Goal: Download file/media

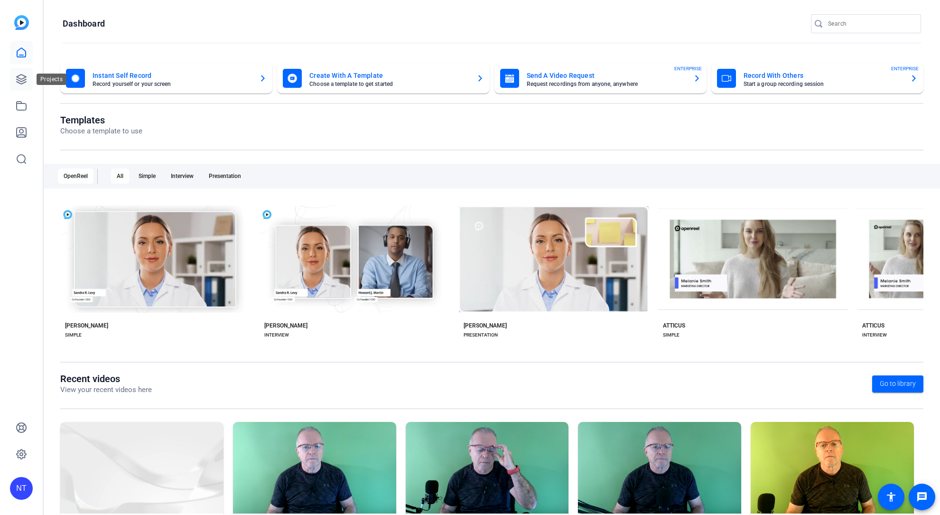
click at [17, 75] on icon at bounding box center [21, 79] width 11 height 11
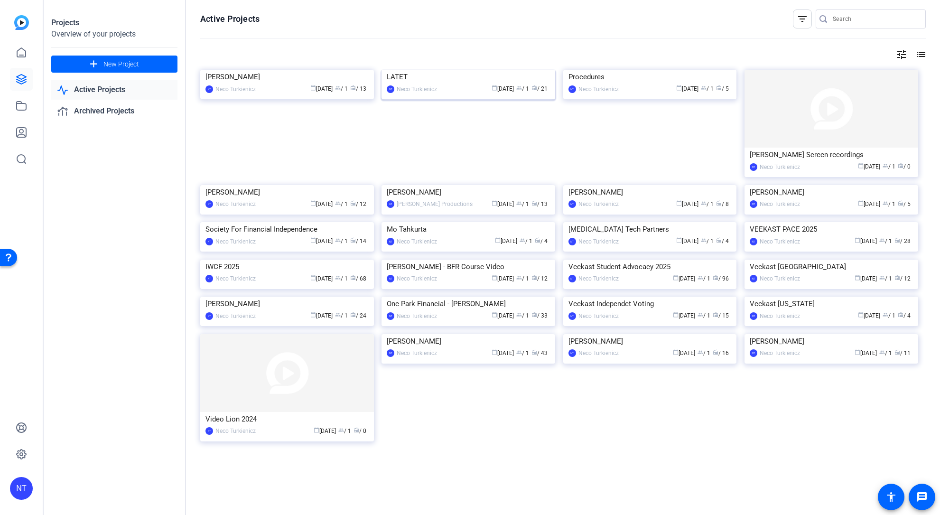
click at [421, 70] on img at bounding box center [469, 70] width 174 height 0
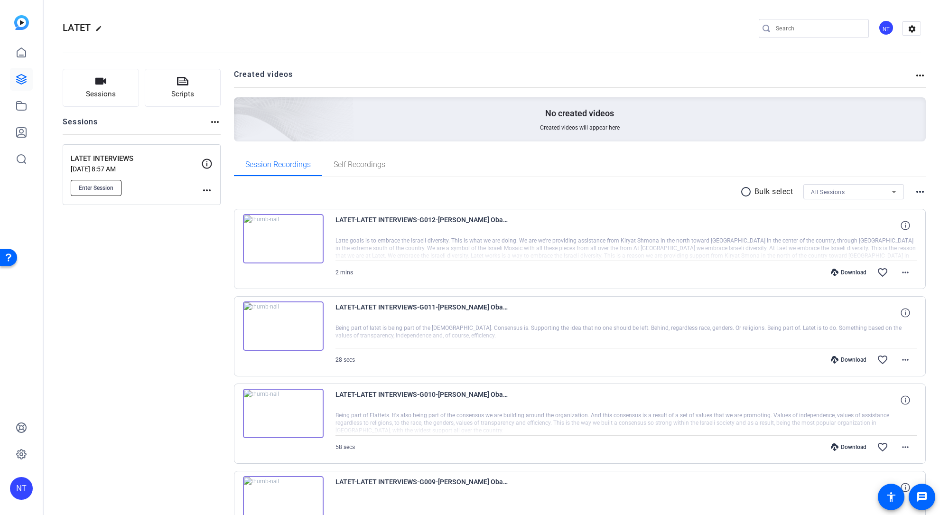
click at [98, 186] on span "Enter Session" at bounding box center [96, 188] width 35 height 8
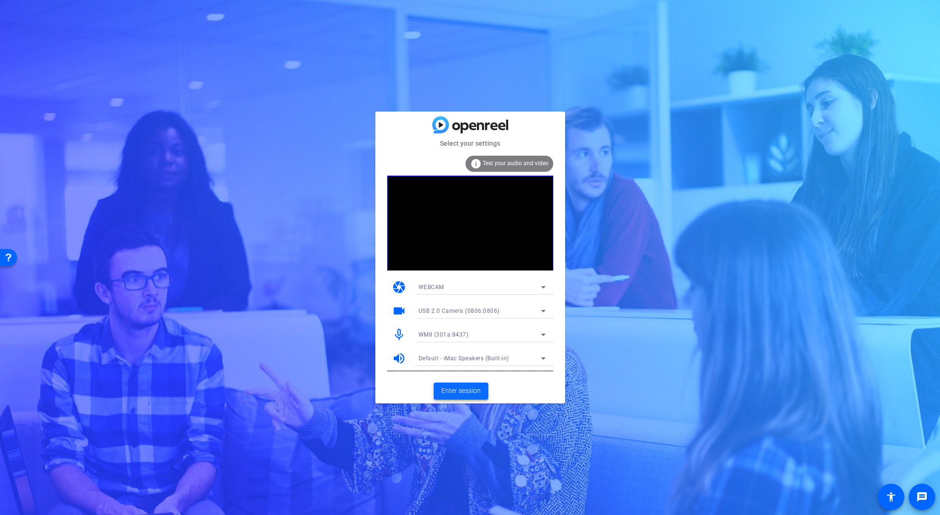
click at [464, 390] on span "Enter session" at bounding box center [460, 391] width 39 height 10
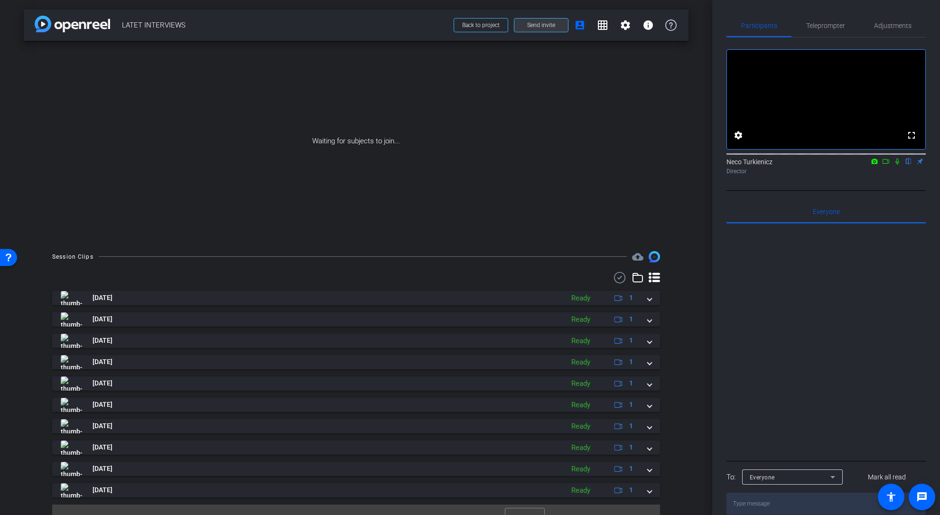
click at [535, 23] on span "Send invite" at bounding box center [541, 25] width 28 height 8
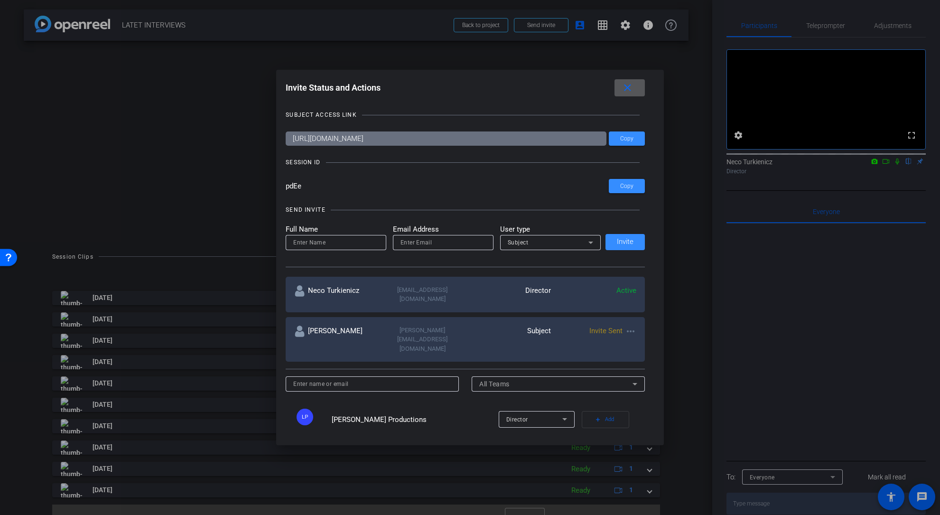
click at [631, 326] on mat-icon "more_horiz" at bounding box center [630, 331] width 11 height 11
click at [651, 351] on span "Re-Send Invite" at bounding box center [668, 349] width 71 height 11
click at [625, 182] on span at bounding box center [627, 186] width 36 height 23
click at [479, 27] on div at bounding box center [470, 257] width 940 height 515
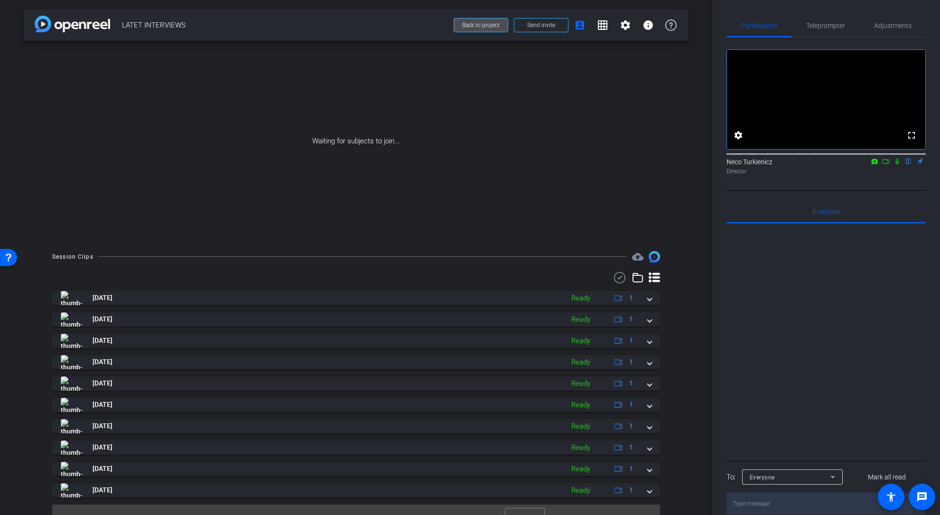
click at [481, 25] on span "Back to project" at bounding box center [480, 25] width 37 height 7
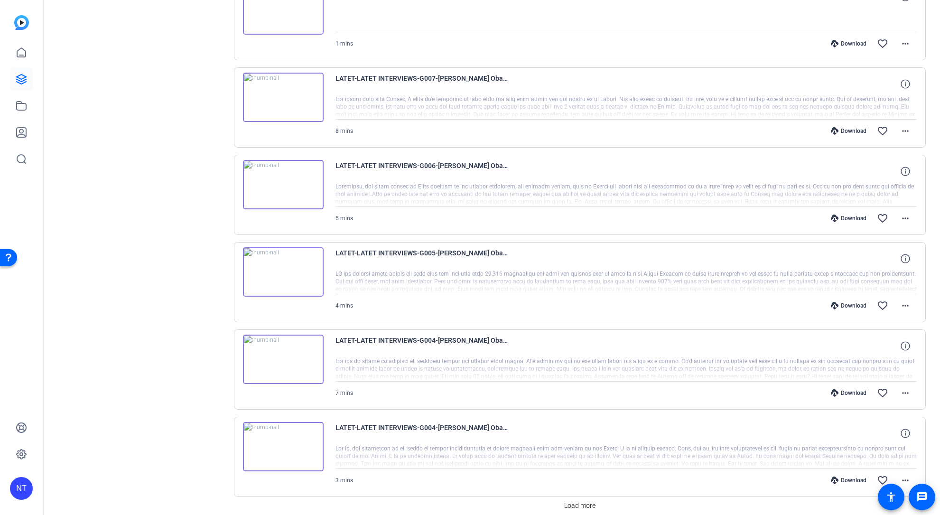
scroll to position [619, 0]
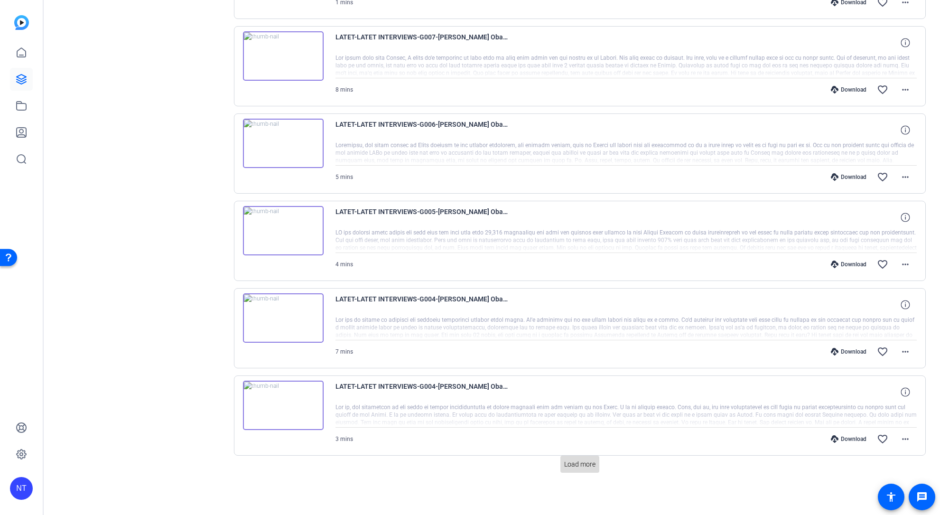
click at [583, 464] on span "Load more" at bounding box center [579, 464] width 31 height 10
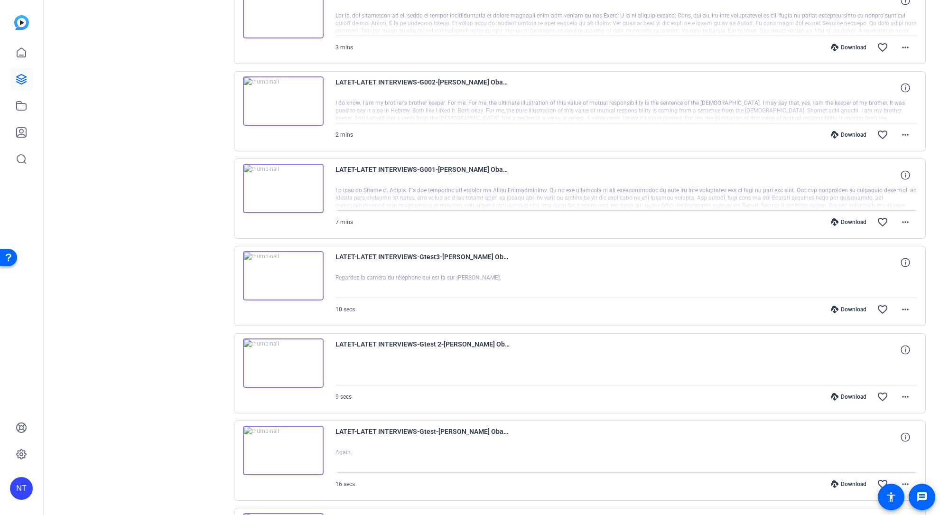
scroll to position [1031, 0]
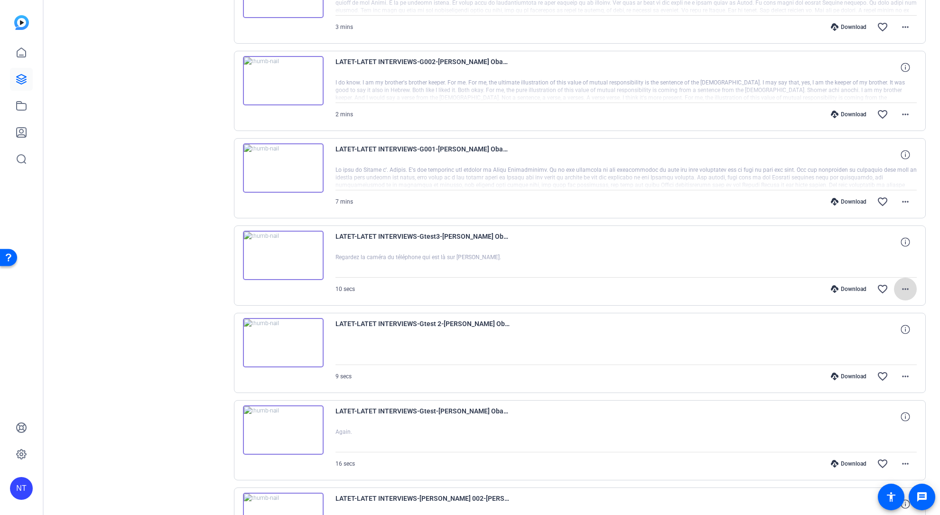
click at [905, 288] on mat-icon "more_horiz" at bounding box center [905, 288] width 11 height 11
click at [887, 307] on span "Download Original" at bounding box center [880, 308] width 57 height 11
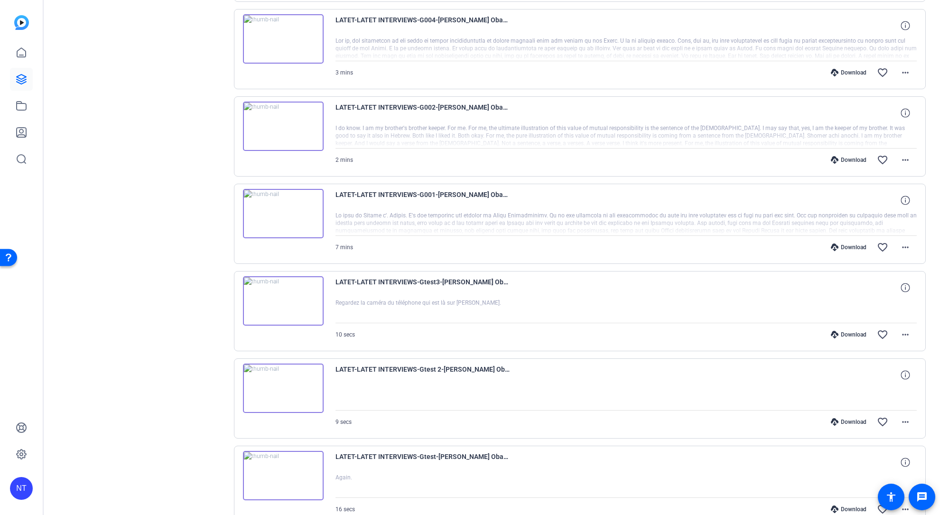
scroll to position [977, 0]
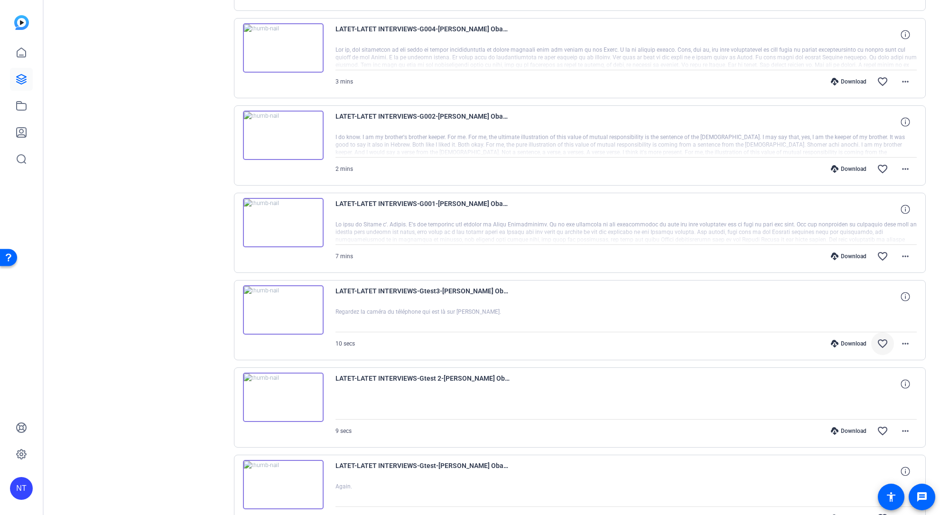
click at [881, 344] on mat-icon "favorite_border" at bounding box center [882, 343] width 11 height 11
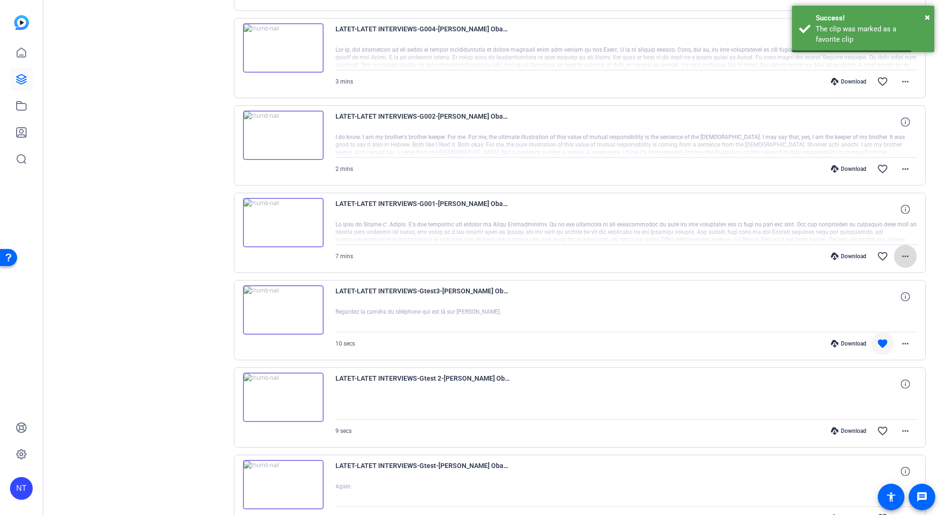
click at [906, 254] on mat-icon "more_horiz" at bounding box center [905, 256] width 11 height 11
drag, startPoint x: 893, startPoint y: 275, endPoint x: 884, endPoint y: 264, distance: 14.8
click at [893, 275] on span "Download Original" at bounding box center [880, 275] width 57 height 11
click at [879, 255] on mat-icon "favorite_border" at bounding box center [882, 256] width 11 height 11
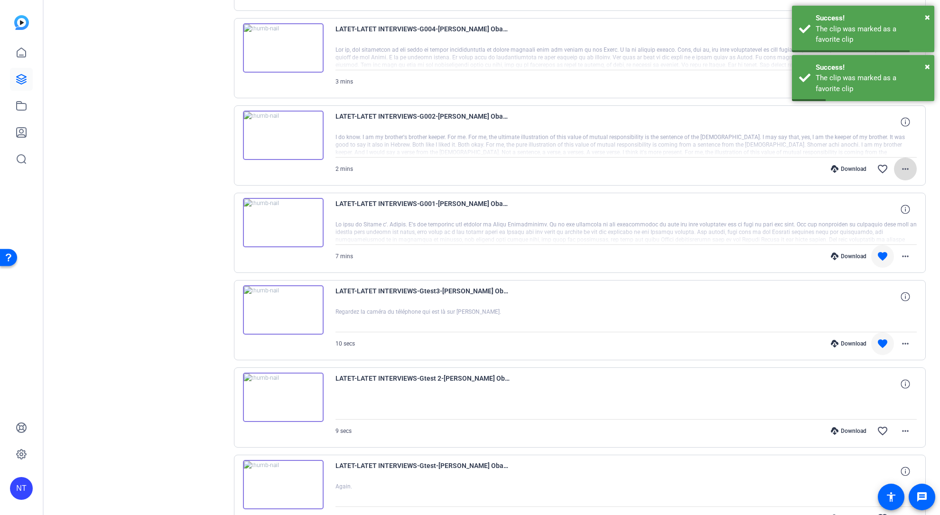
click at [901, 167] on mat-icon "more_horiz" at bounding box center [905, 168] width 11 height 11
click at [886, 187] on span "Download Original" at bounding box center [880, 188] width 57 height 11
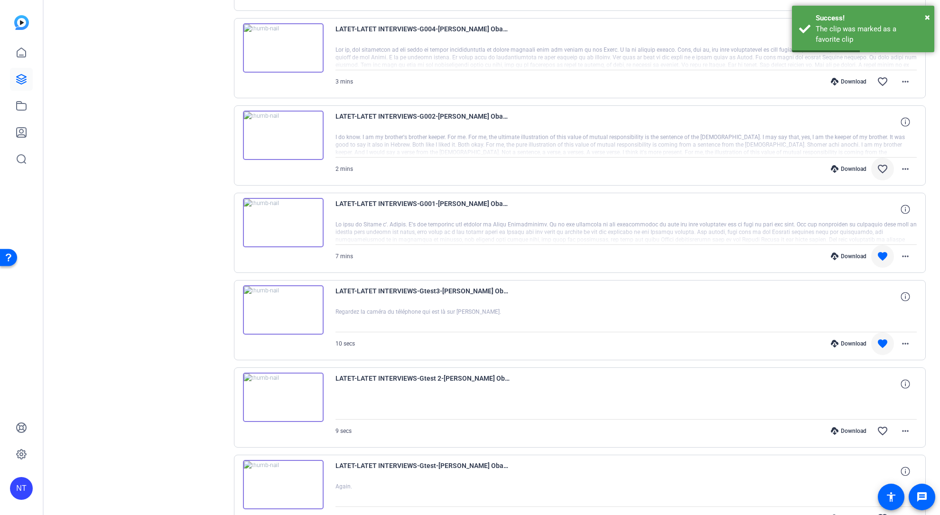
click at [882, 170] on mat-icon "favorite_border" at bounding box center [882, 168] width 11 height 11
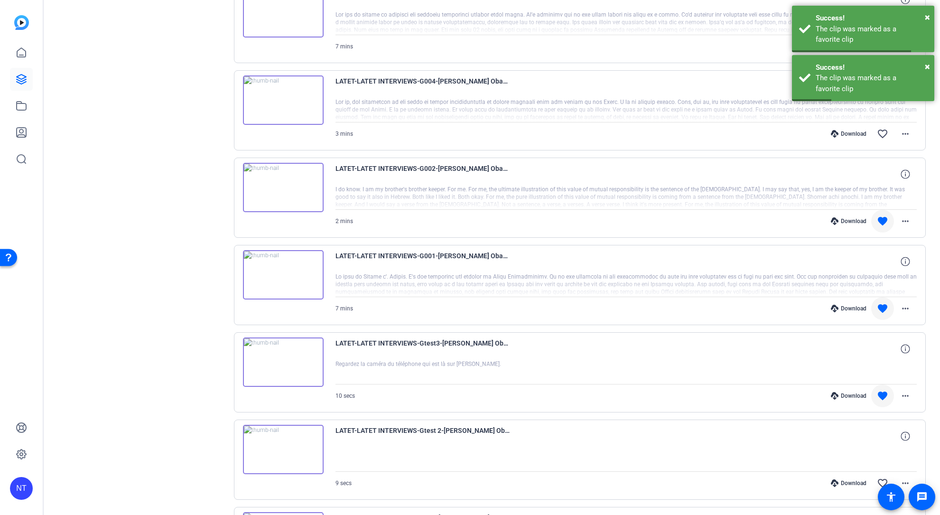
scroll to position [899, 0]
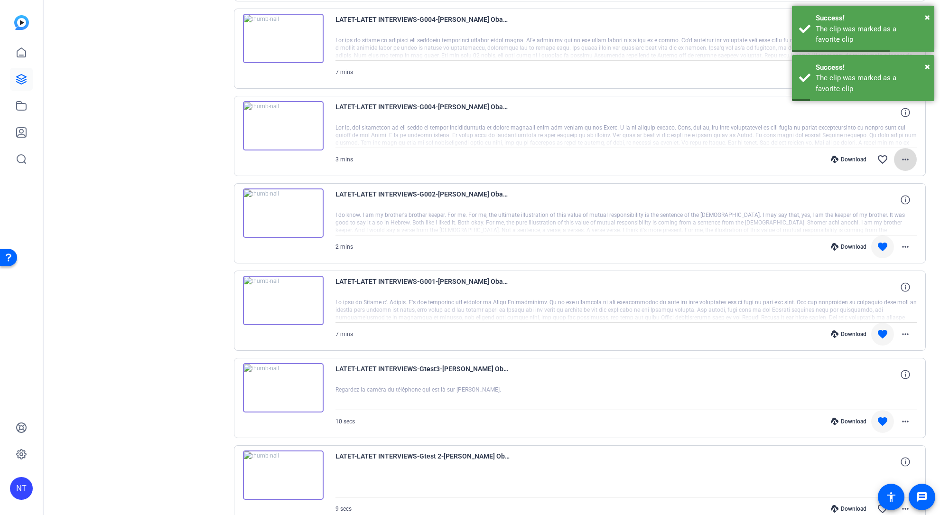
click at [904, 160] on mat-icon "more_horiz" at bounding box center [905, 159] width 11 height 11
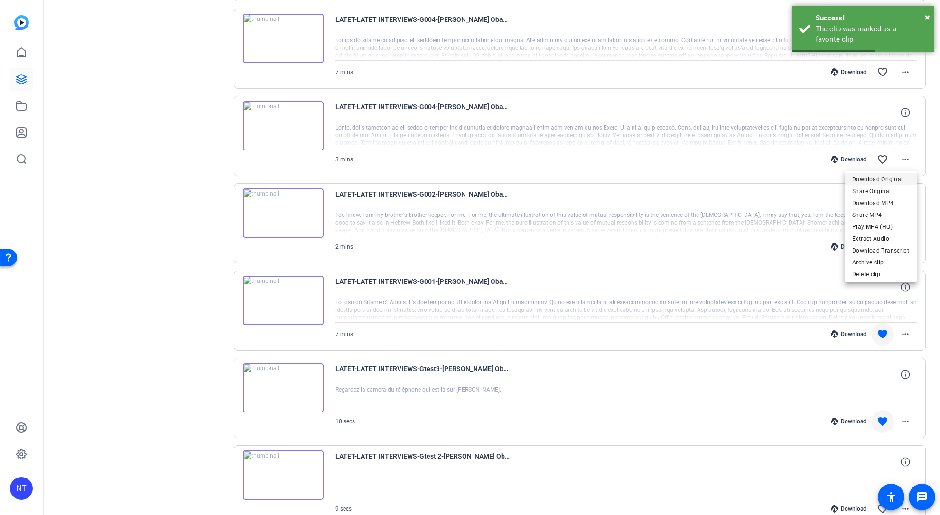
click at [884, 178] on span "Download Original" at bounding box center [880, 179] width 57 height 11
click at [881, 159] on mat-icon "favorite_border" at bounding box center [882, 159] width 11 height 11
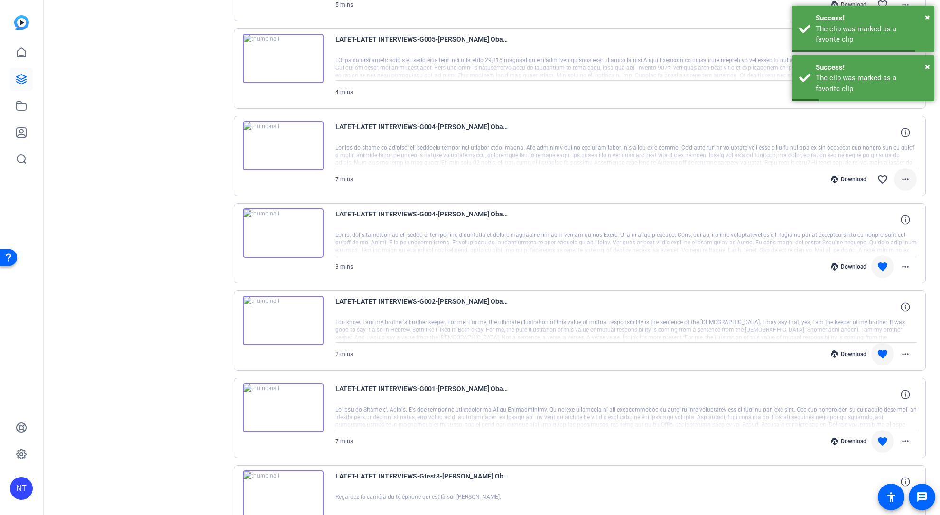
scroll to position [791, 0]
click at [903, 181] on mat-icon "more_horiz" at bounding box center [905, 179] width 11 height 11
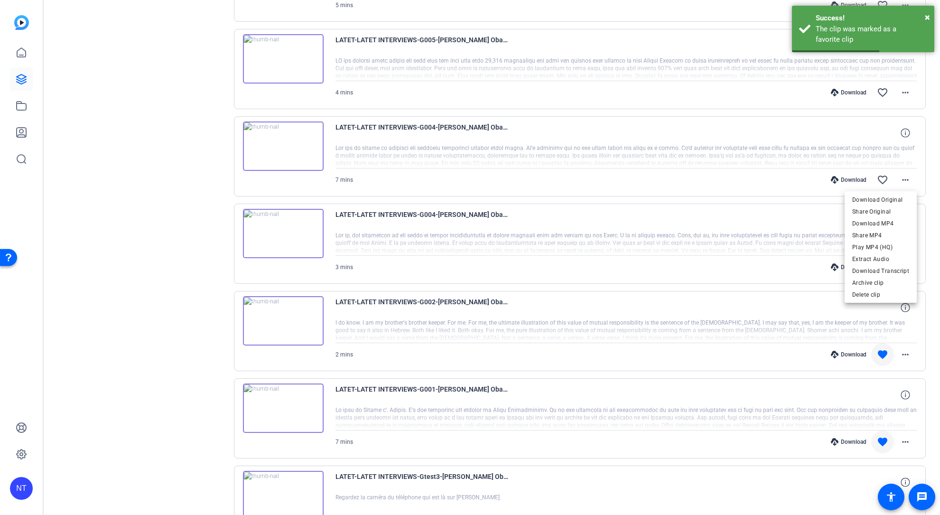
click at [877, 197] on span "Download Original" at bounding box center [880, 199] width 57 height 11
click at [881, 178] on mat-icon "favorite_border" at bounding box center [882, 179] width 11 height 11
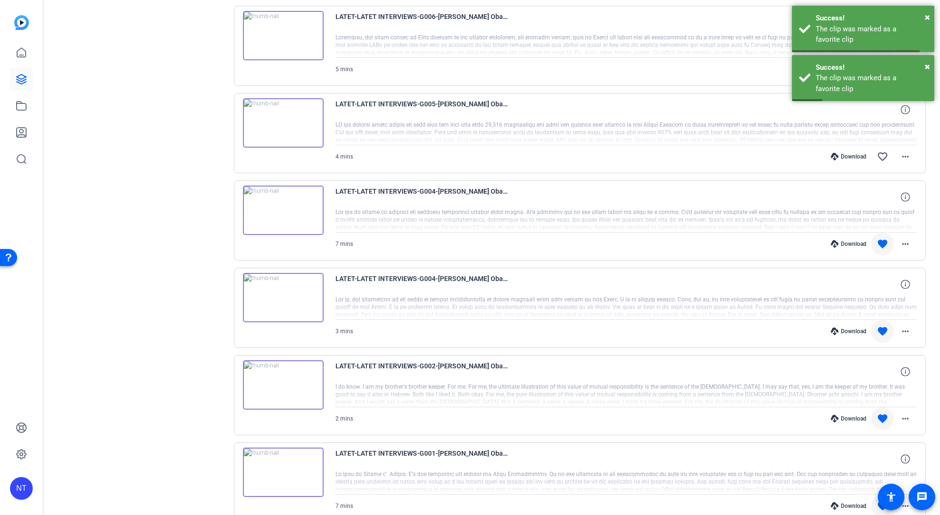
scroll to position [725, 0]
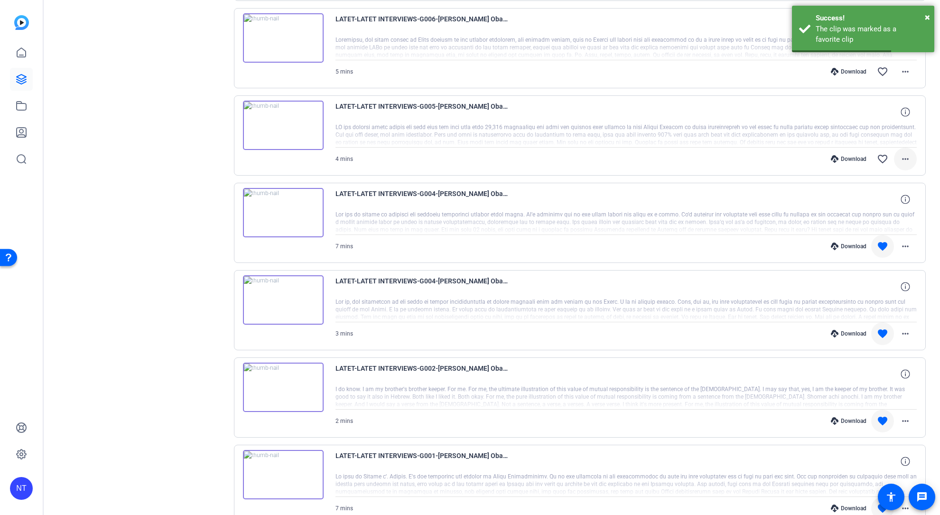
click at [901, 157] on mat-icon "more_horiz" at bounding box center [905, 158] width 11 height 11
click at [872, 177] on span "Download Original" at bounding box center [880, 178] width 57 height 11
click at [883, 160] on mat-icon "favorite_border" at bounding box center [882, 158] width 11 height 11
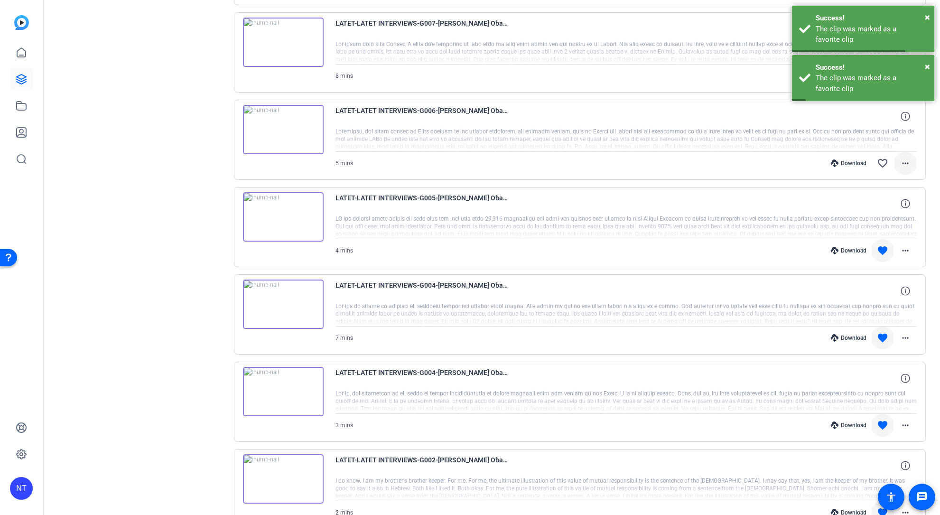
scroll to position [633, 0]
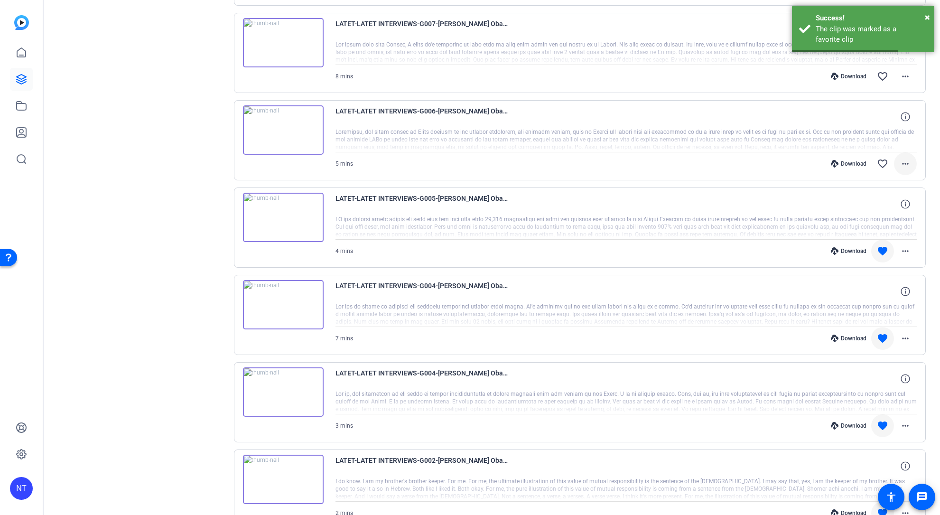
click at [903, 162] on mat-icon "more_horiz" at bounding box center [905, 163] width 11 height 11
click at [879, 182] on span "Download Original" at bounding box center [880, 183] width 57 height 11
click at [880, 160] on mat-icon "favorite_border" at bounding box center [882, 163] width 11 height 11
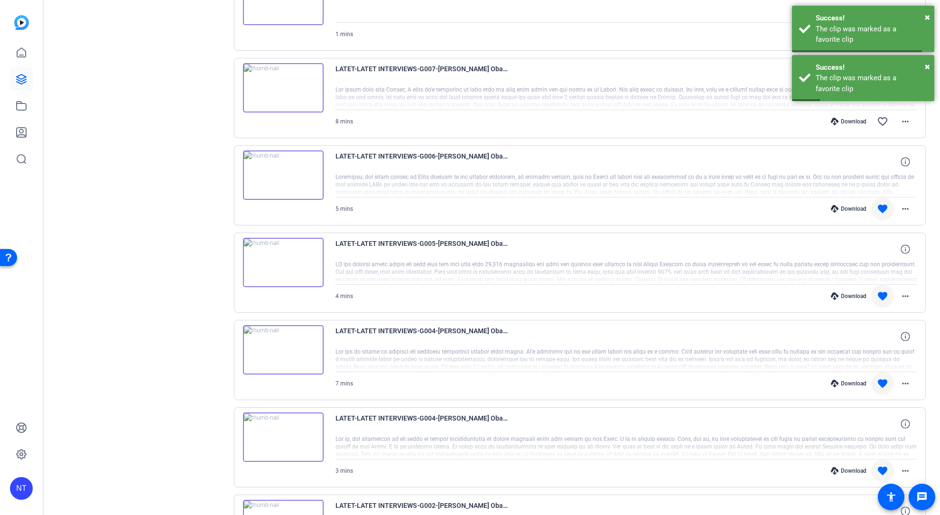
scroll to position [575, 0]
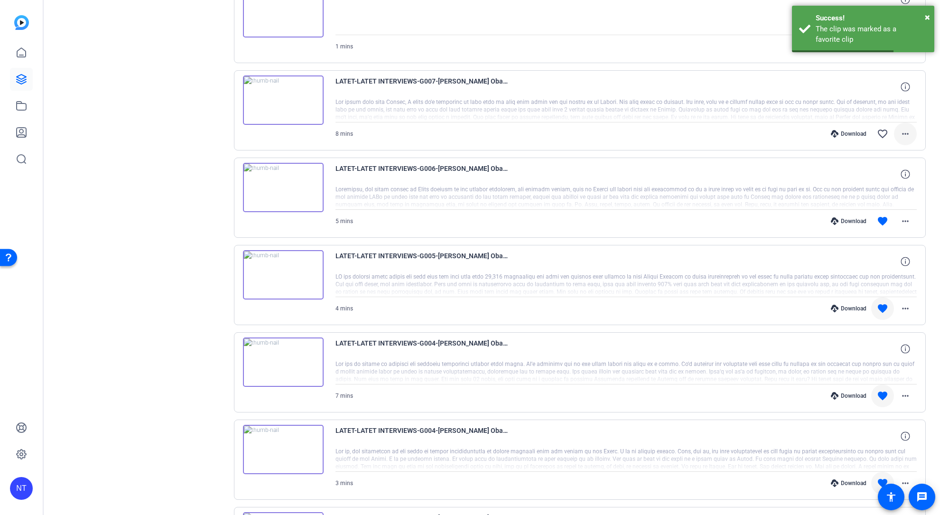
click at [902, 132] on mat-icon "more_horiz" at bounding box center [905, 133] width 11 height 11
click at [897, 153] on span "Download Original" at bounding box center [880, 153] width 57 height 11
click at [882, 130] on mat-icon "favorite_border" at bounding box center [882, 133] width 11 height 11
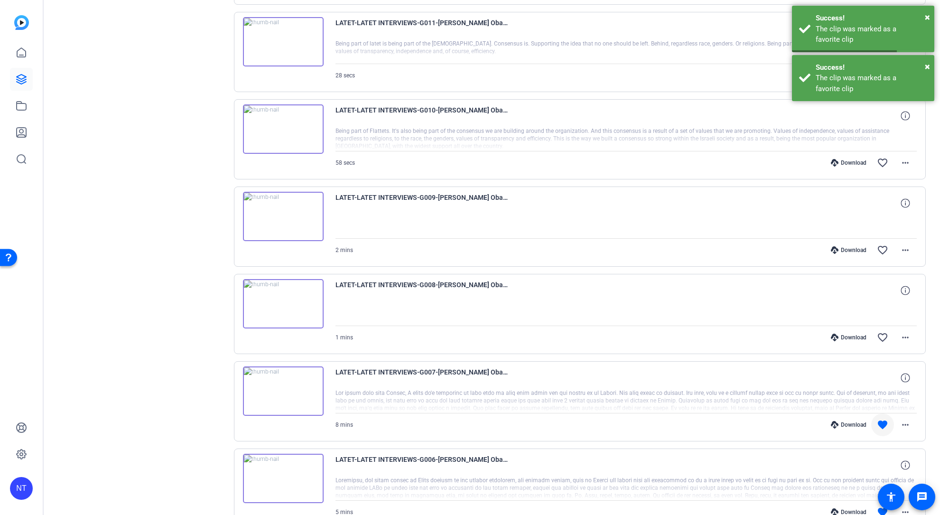
scroll to position [295, 0]
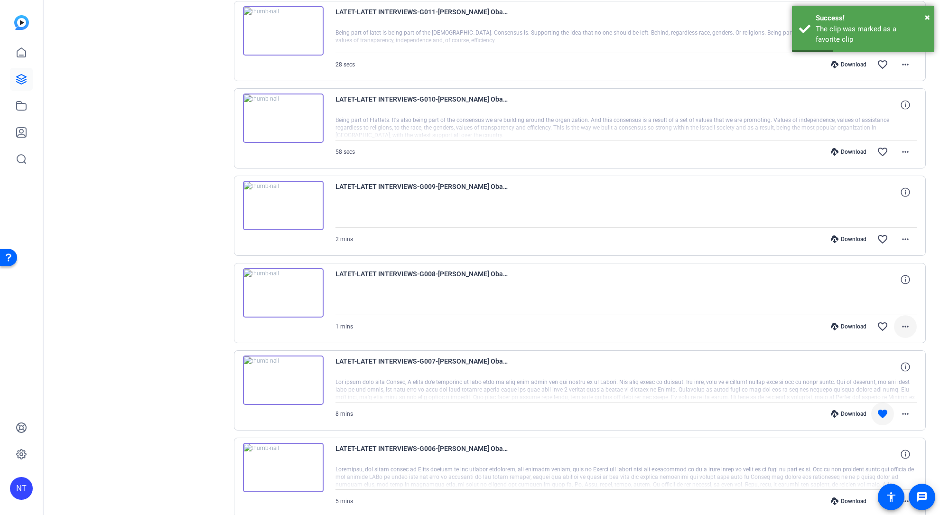
click at [906, 328] on mat-icon "more_horiz" at bounding box center [905, 326] width 11 height 11
click at [883, 347] on span "Download Original" at bounding box center [874, 346] width 69 height 11
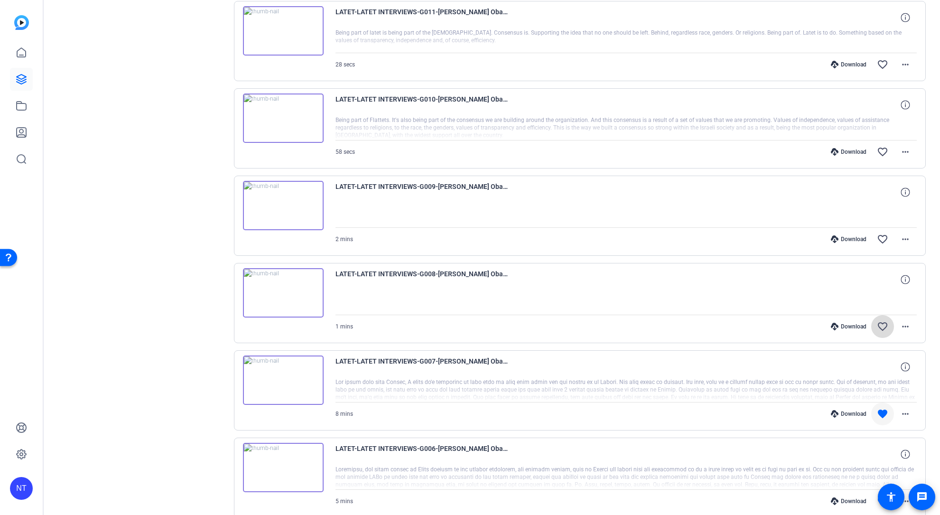
click at [885, 324] on mat-icon "favorite_border" at bounding box center [882, 326] width 11 height 11
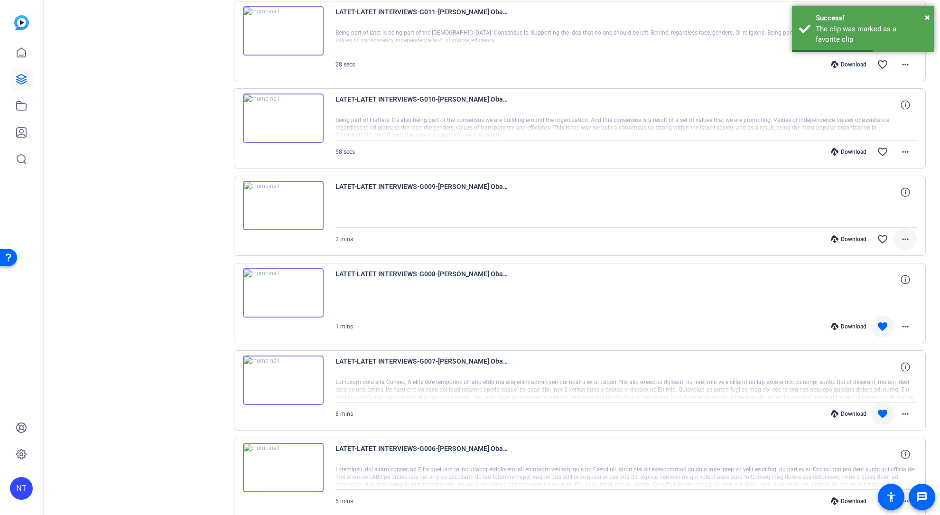
click at [906, 237] on mat-icon "more_horiz" at bounding box center [905, 238] width 11 height 11
click at [885, 255] on span "Download Original" at bounding box center [874, 258] width 69 height 11
click at [881, 239] on mat-icon "favorite_border" at bounding box center [882, 238] width 11 height 11
click at [902, 149] on mat-icon "more_horiz" at bounding box center [905, 151] width 11 height 11
click at [883, 170] on span "Download Original" at bounding box center [880, 171] width 57 height 11
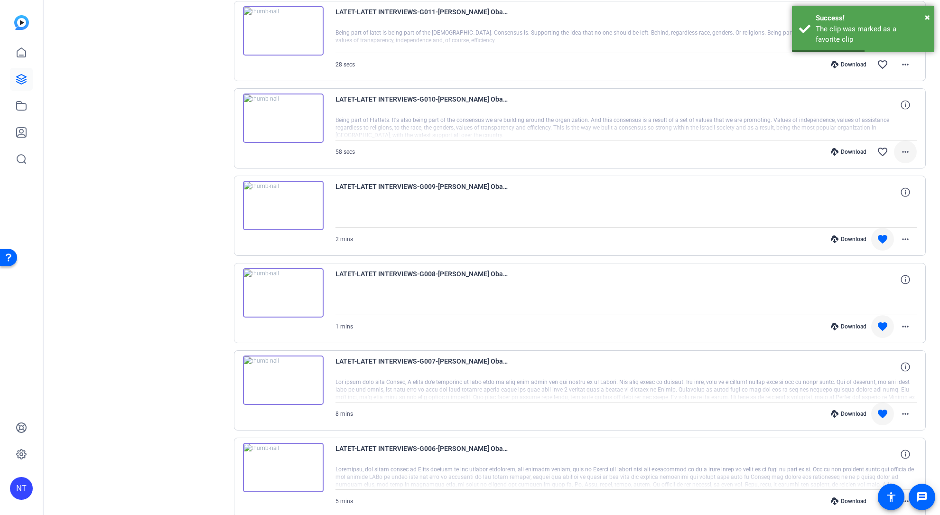
drag, startPoint x: 883, startPoint y: 152, endPoint x: 893, endPoint y: 159, distance: 13.0
click at [883, 152] on mat-icon "favorite_border" at bounding box center [882, 151] width 11 height 11
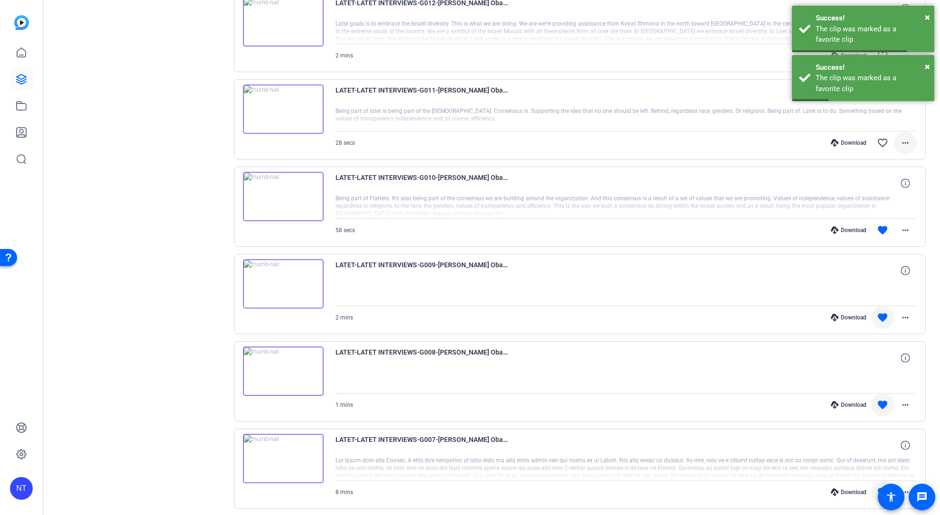
scroll to position [211, 0]
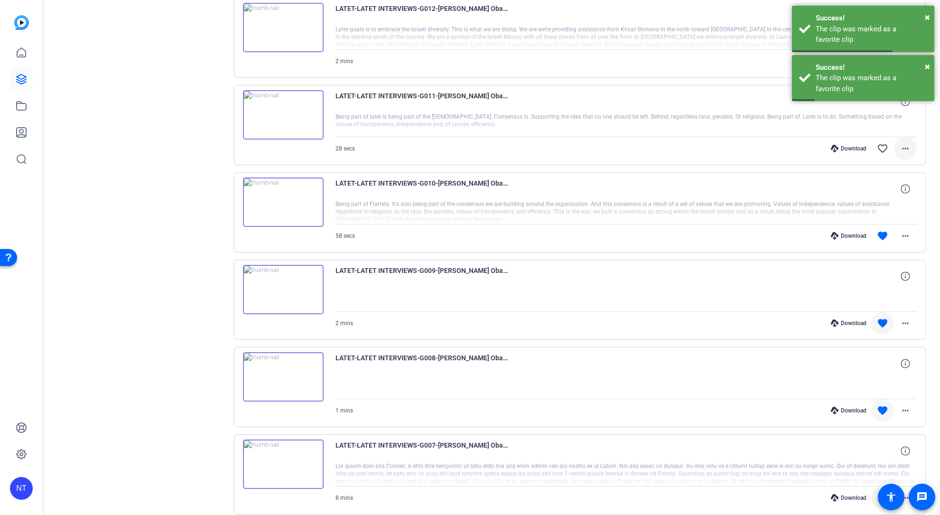
click at [905, 143] on mat-icon "more_horiz" at bounding box center [905, 148] width 11 height 11
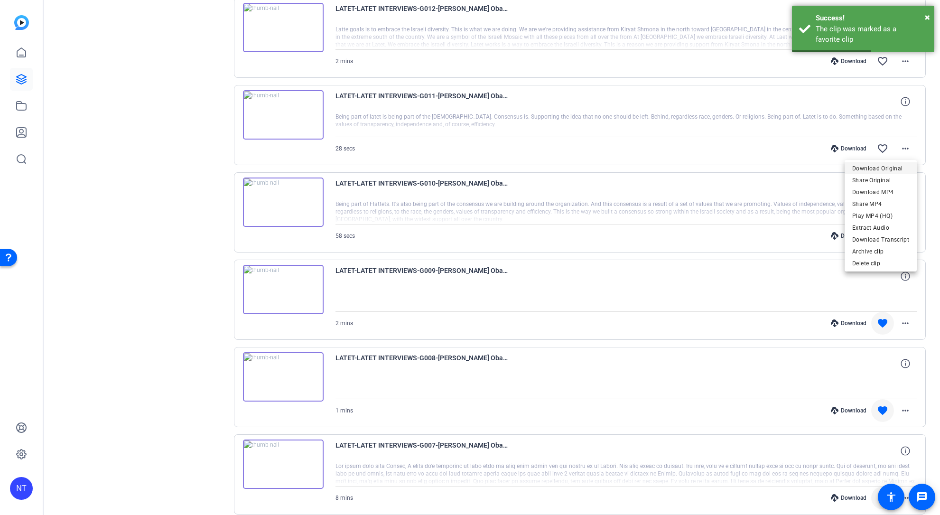
click at [893, 166] on span "Download Original" at bounding box center [880, 168] width 57 height 11
click at [878, 146] on mat-icon "favorite_border" at bounding box center [882, 148] width 11 height 11
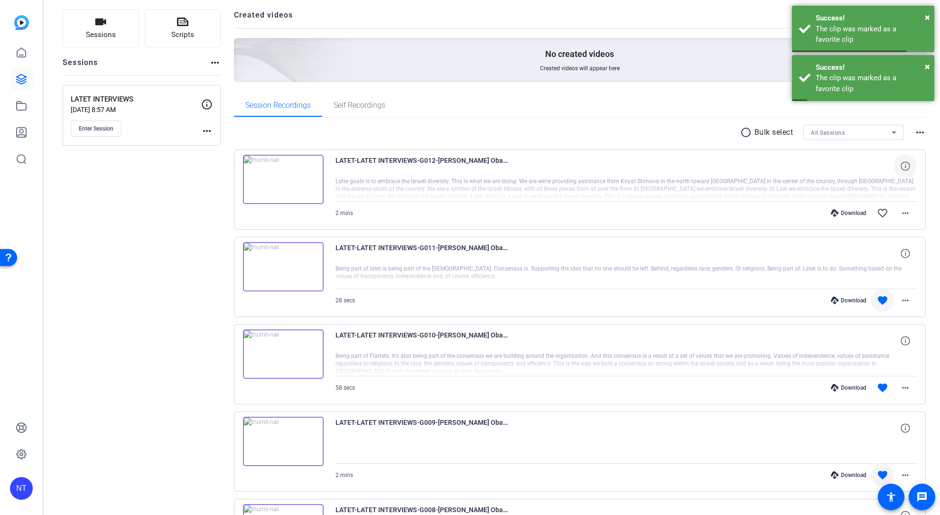
scroll to position [53, 0]
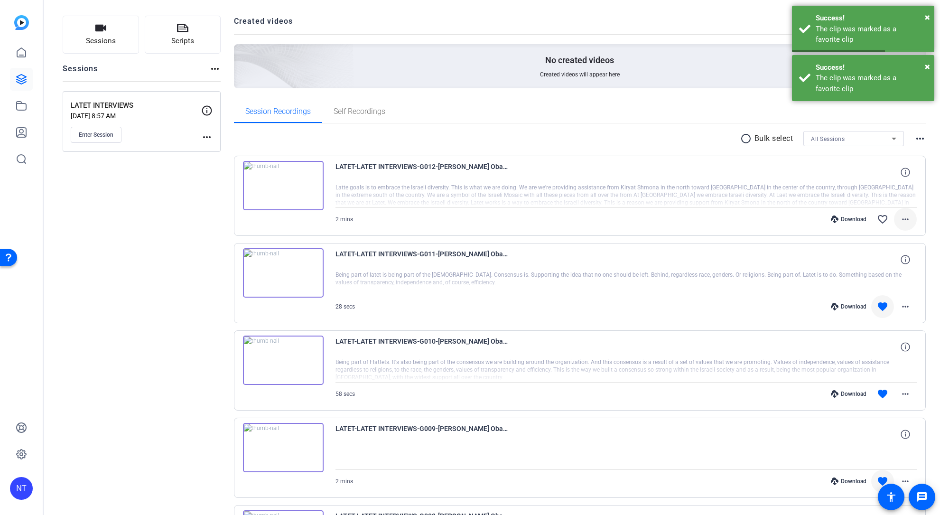
click at [904, 221] on mat-icon "more_horiz" at bounding box center [905, 219] width 11 height 11
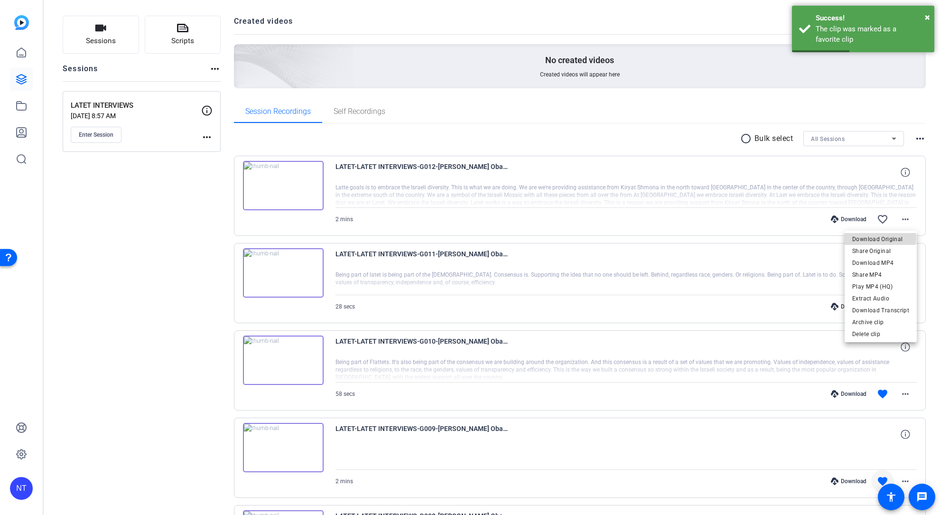
click at [879, 238] on span "Download Original" at bounding box center [880, 238] width 57 height 11
click at [881, 216] on mat-icon "favorite_border" at bounding box center [882, 219] width 11 height 11
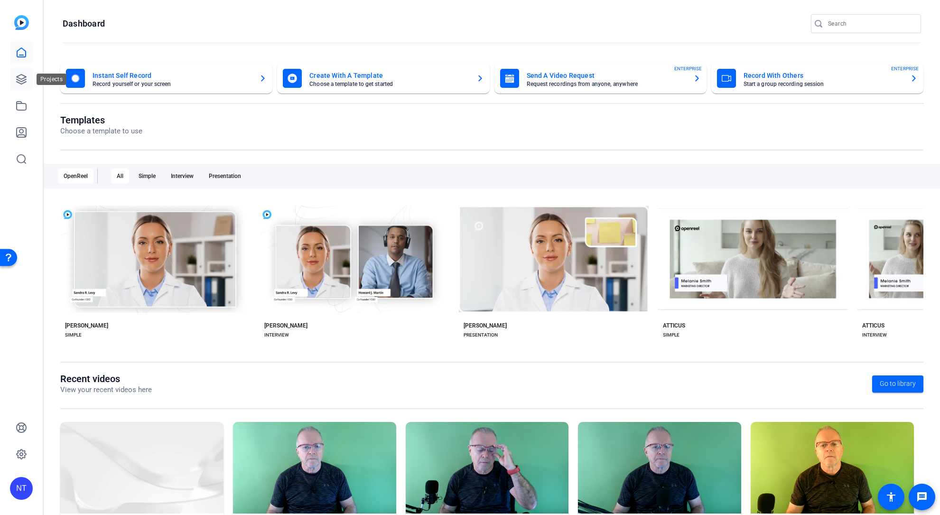
click at [24, 79] on icon at bounding box center [21, 79] width 11 height 11
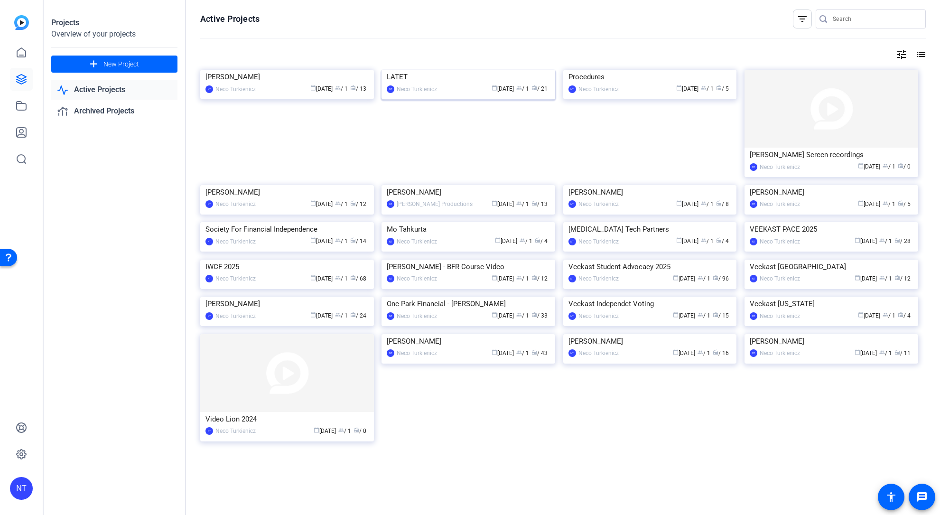
click at [441, 70] on img at bounding box center [469, 70] width 174 height 0
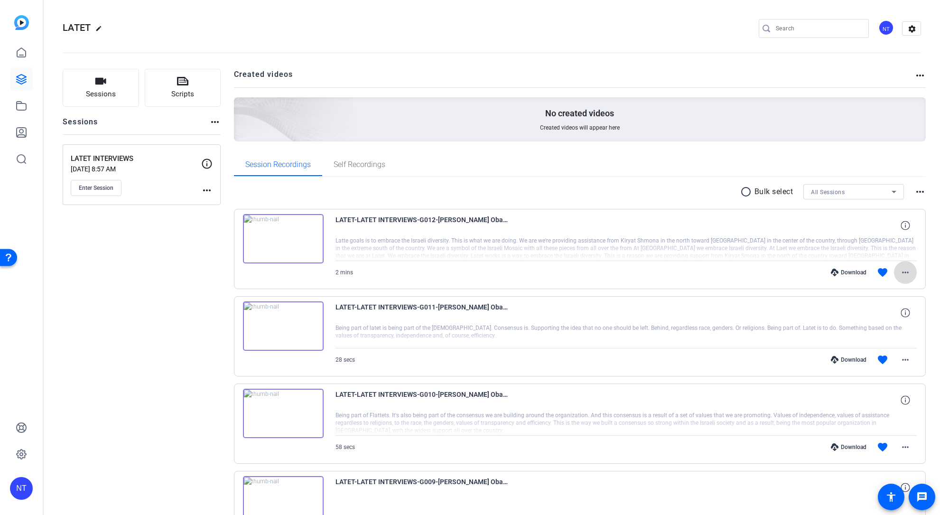
click at [908, 271] on mat-icon "more_horiz" at bounding box center [905, 272] width 11 height 11
click at [895, 362] on span "Download Transcript" at bounding box center [880, 363] width 57 height 11
click at [906, 360] on mat-icon "more_horiz" at bounding box center [905, 359] width 11 height 11
click at [891, 453] on span "Download Transcript" at bounding box center [880, 450] width 57 height 11
click at [908, 447] on mat-icon "more_horiz" at bounding box center [905, 446] width 11 height 11
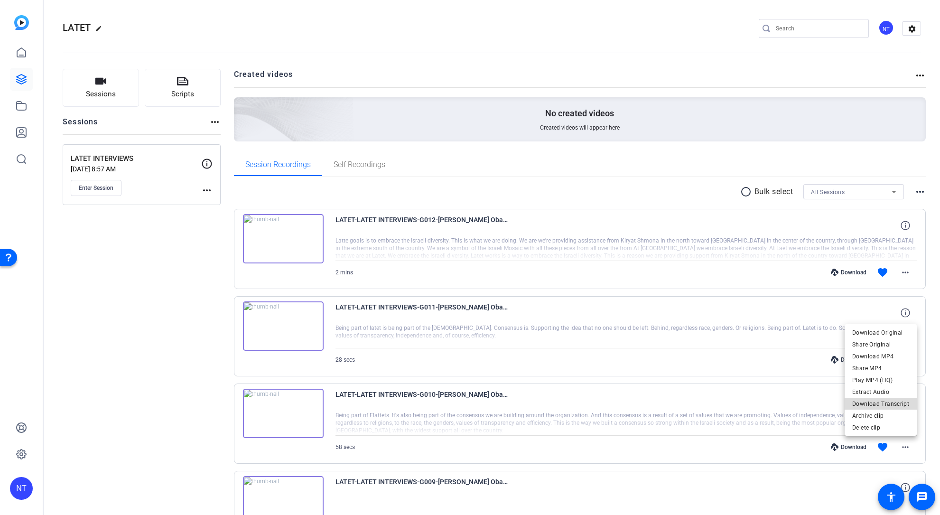
click at [897, 405] on span "Download Transcript" at bounding box center [880, 403] width 57 height 11
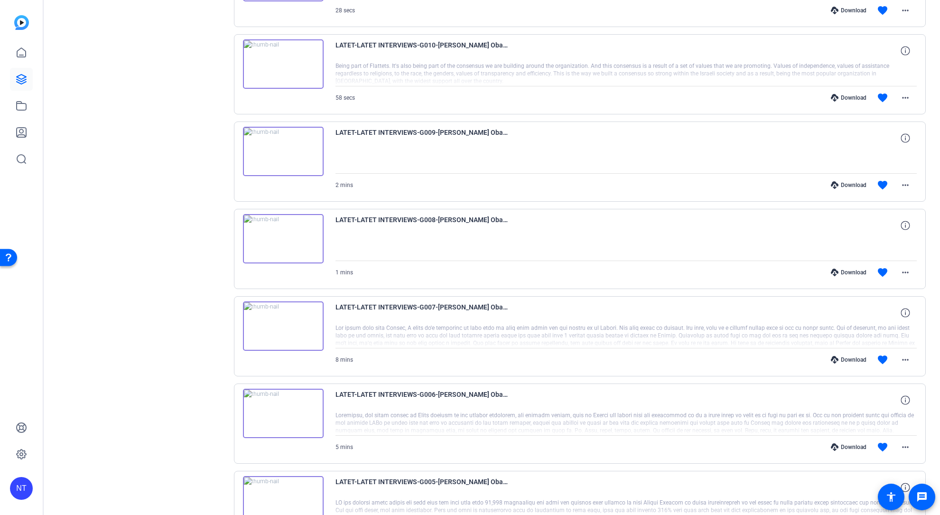
scroll to position [365, 0]
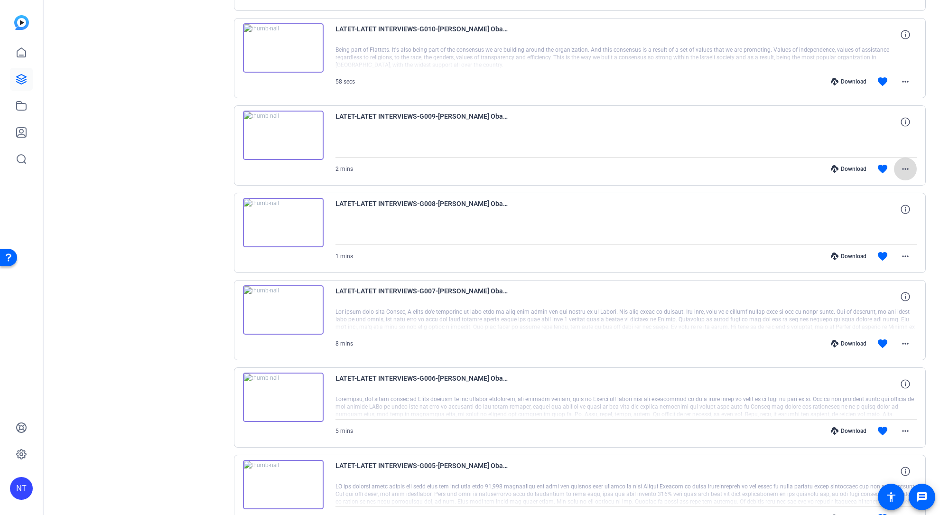
click at [906, 169] on mat-icon "more_horiz" at bounding box center [905, 168] width 11 height 11
click at [785, 162] on div at bounding box center [470, 257] width 940 height 515
click at [907, 258] on mat-icon "more_horiz" at bounding box center [905, 256] width 11 height 11
click at [907, 258] on div at bounding box center [470, 257] width 940 height 515
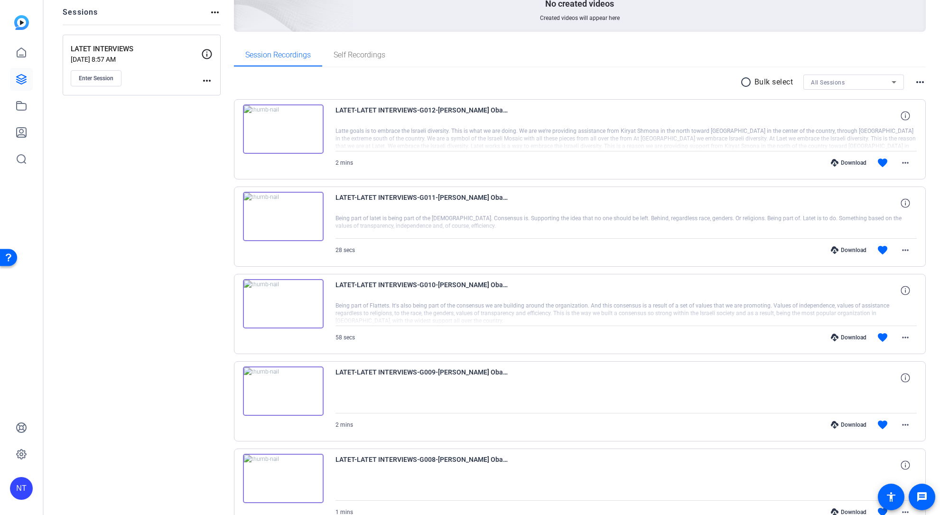
scroll to position [108, 0]
click at [905, 339] on mat-icon "more_horiz" at bounding box center [905, 338] width 11 height 11
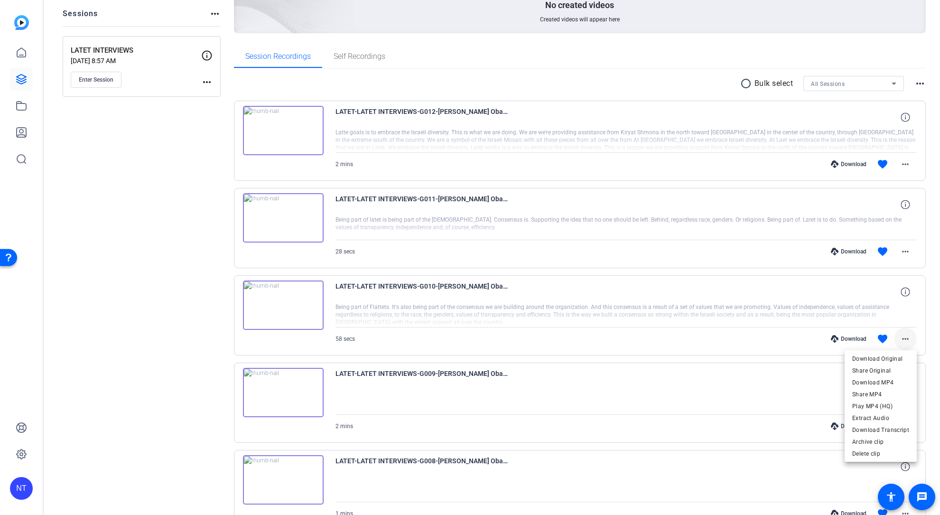
click at [905, 339] on div at bounding box center [470, 257] width 940 height 515
click at [903, 423] on mat-icon "more_horiz" at bounding box center [905, 425] width 11 height 11
click at [875, 383] on span "Transcript Processing" at bounding box center [870, 382] width 61 height 11
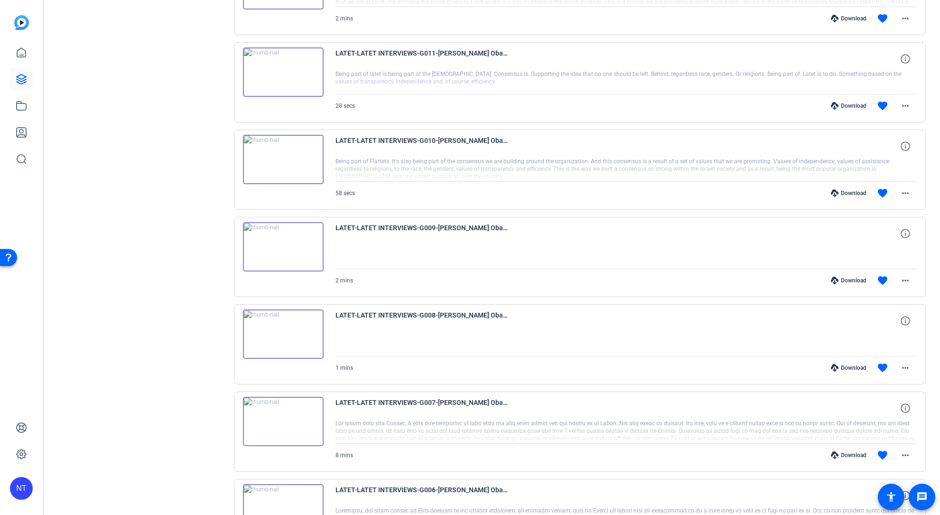
scroll to position [254, 0]
click at [908, 367] on mat-icon "more_horiz" at bounding box center [905, 367] width 11 height 11
click at [868, 458] on span "Transcript Processing" at bounding box center [870, 458] width 61 height 11
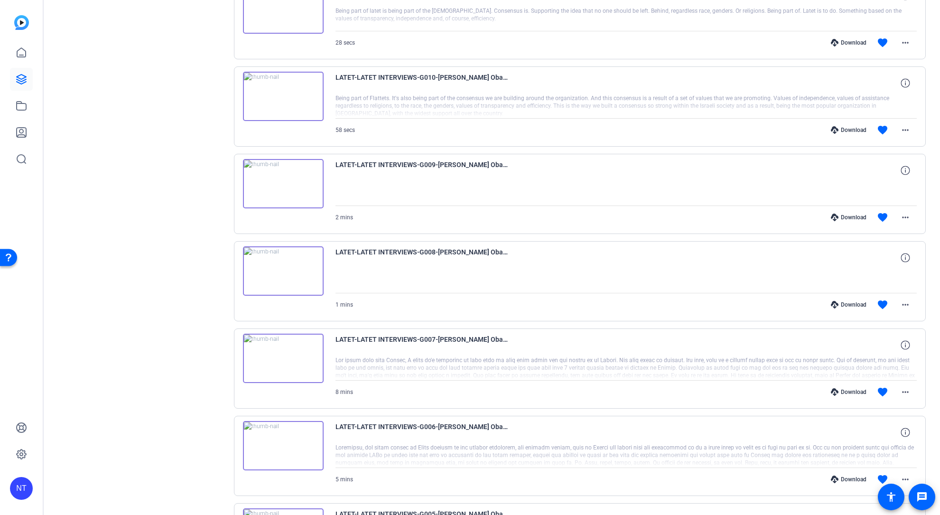
scroll to position [319, 0]
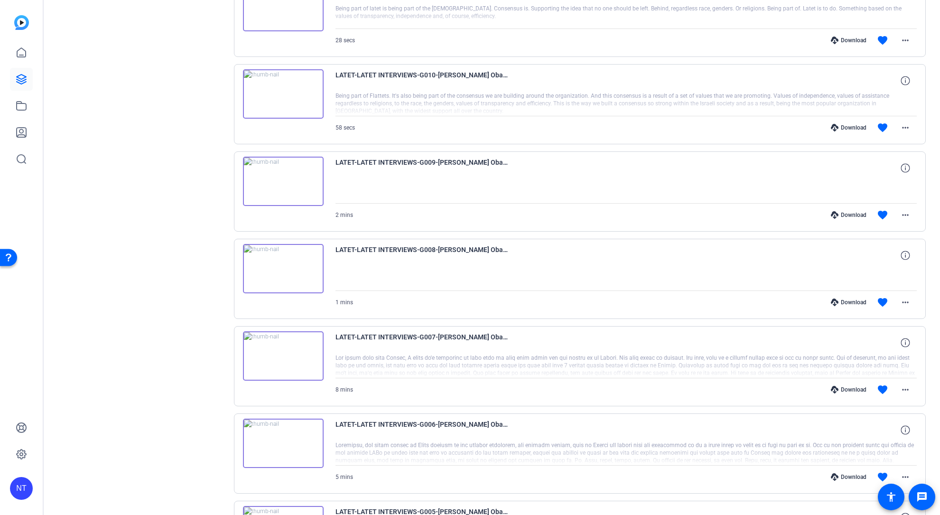
click at [284, 270] on img at bounding box center [283, 268] width 81 height 49
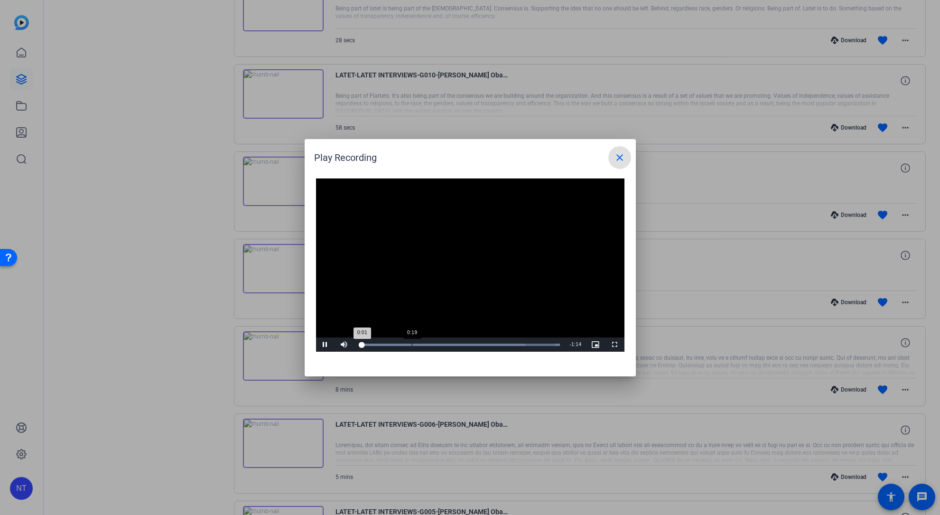
click at [417, 342] on div "Loaded : 100.00% 0:19 0:01" at bounding box center [459, 344] width 211 height 14
click at [478, 340] on div "Loaded : 100.00% 0:44 0:22" at bounding box center [459, 344] width 211 height 14
click at [502, 344] on div "Loaded : 100.00% 0:52 0:45" at bounding box center [460, 345] width 202 height 2
click at [540, 344] on div "1:07" at bounding box center [540, 345] width 0 height 2
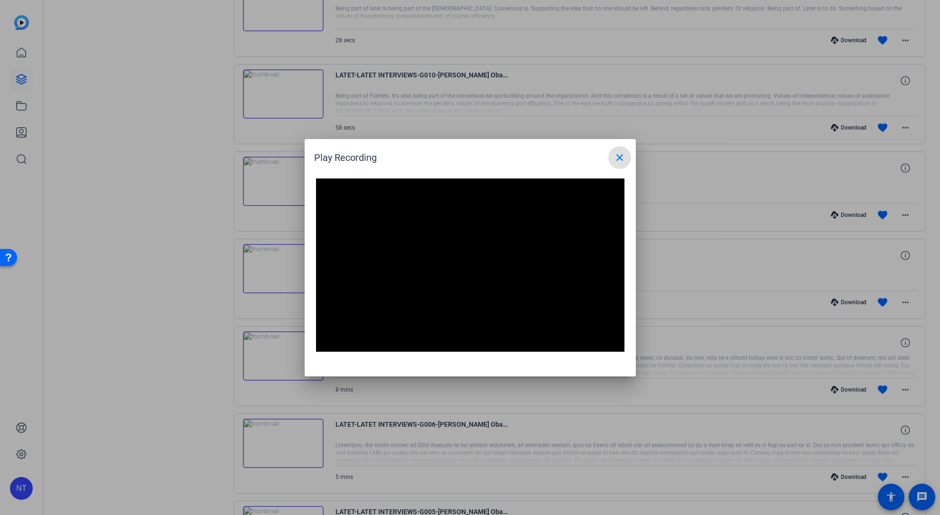
click at [615, 157] on mat-icon "close" at bounding box center [619, 157] width 11 height 11
